Goal: Task Accomplishment & Management: Manage account settings

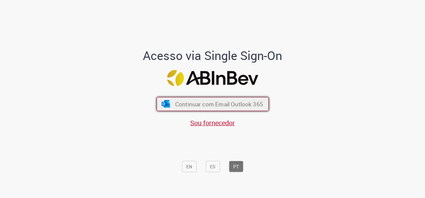
click at [186, 107] on span "Continuar com Email Outlook 365" at bounding box center [219, 104] width 88 height 8
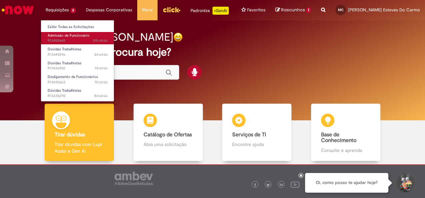
click at [54, 37] on span "Admissão de Funcionário" at bounding box center [69, 35] width 42 height 5
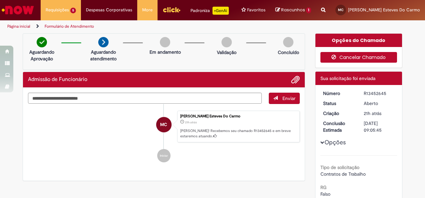
click at [359, 58] on button "Cancelar Chamado" at bounding box center [359, 57] width 77 height 11
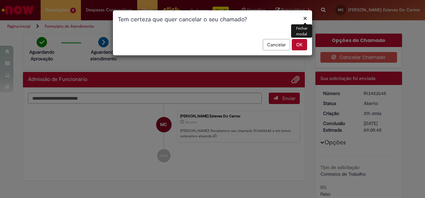
click at [295, 45] on button "OK" at bounding box center [299, 44] width 15 height 11
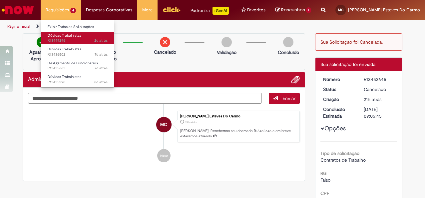
click at [58, 38] on link "Dúvidas Trabalhistas 2d atrás 2 dias atrás R13449296" at bounding box center [77, 38] width 73 height 12
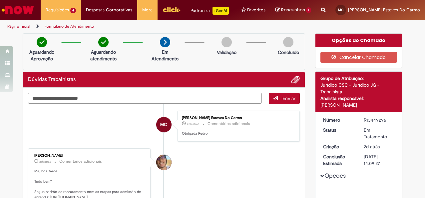
click at [144, 96] on textarea "Digite sua mensagem aqui..." at bounding box center [145, 98] width 234 height 11
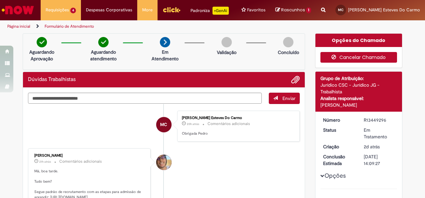
click at [374, 56] on button "Cancelar Chamado" at bounding box center [359, 57] width 77 height 11
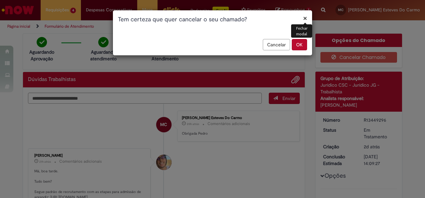
click at [300, 46] on button "OK" at bounding box center [299, 44] width 15 height 11
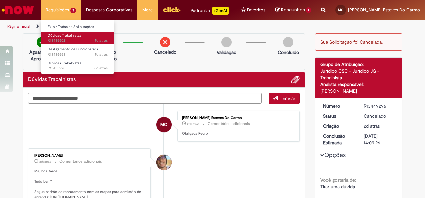
click at [66, 40] on span "7d atrás 7 dias atrás R13436502" at bounding box center [78, 40] width 60 height 5
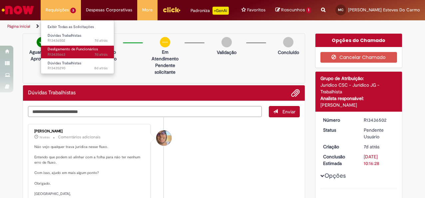
click at [67, 51] on span "Desligamento de Funcionários" at bounding box center [73, 49] width 50 height 5
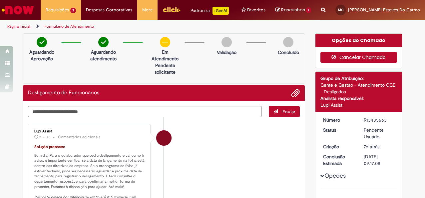
click at [350, 57] on button "Cancelar Chamado" at bounding box center [359, 57] width 77 height 11
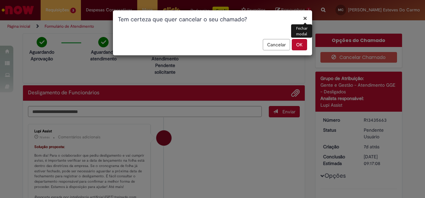
click at [298, 45] on button "OK" at bounding box center [299, 44] width 15 height 11
